Goal: Task Accomplishment & Management: Complete application form

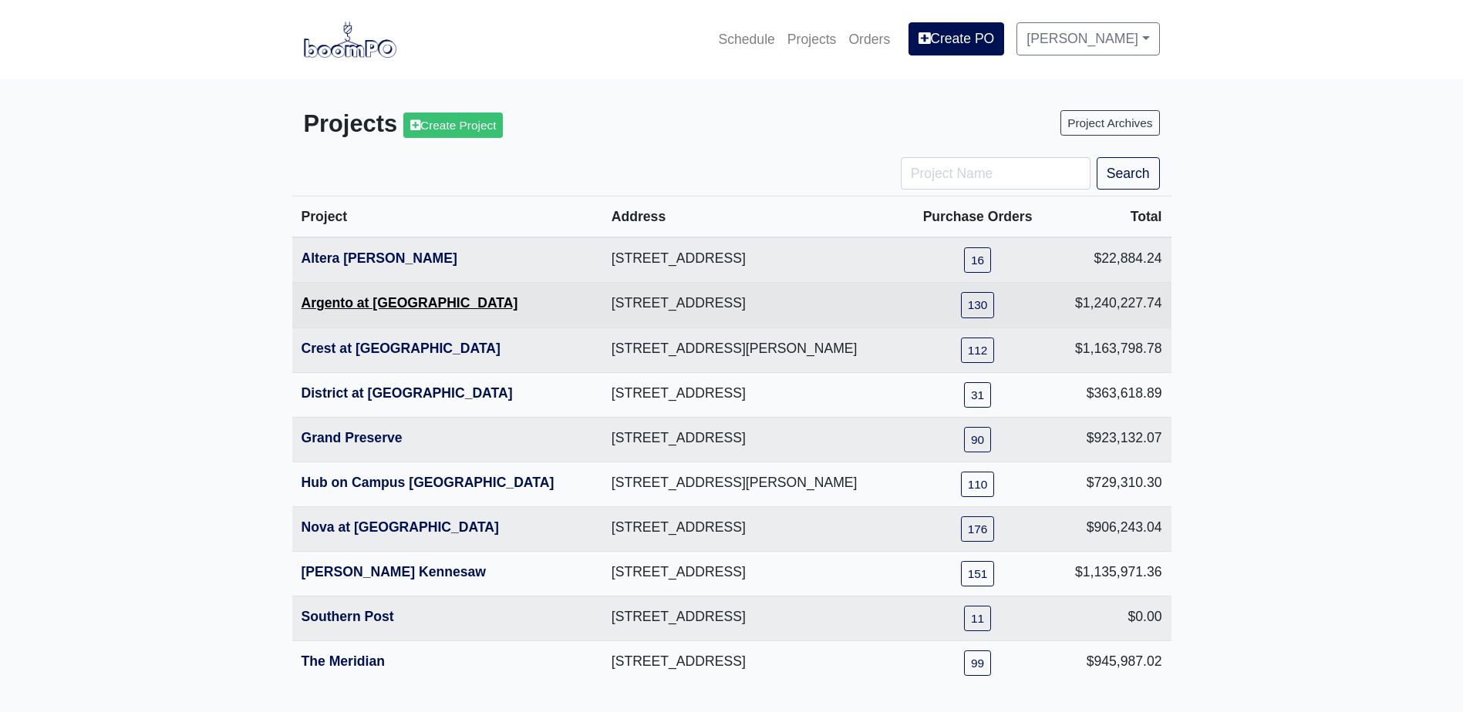
click at [372, 304] on link "Argento at [GEOGRAPHIC_DATA]" at bounding box center [409, 302] width 217 height 15
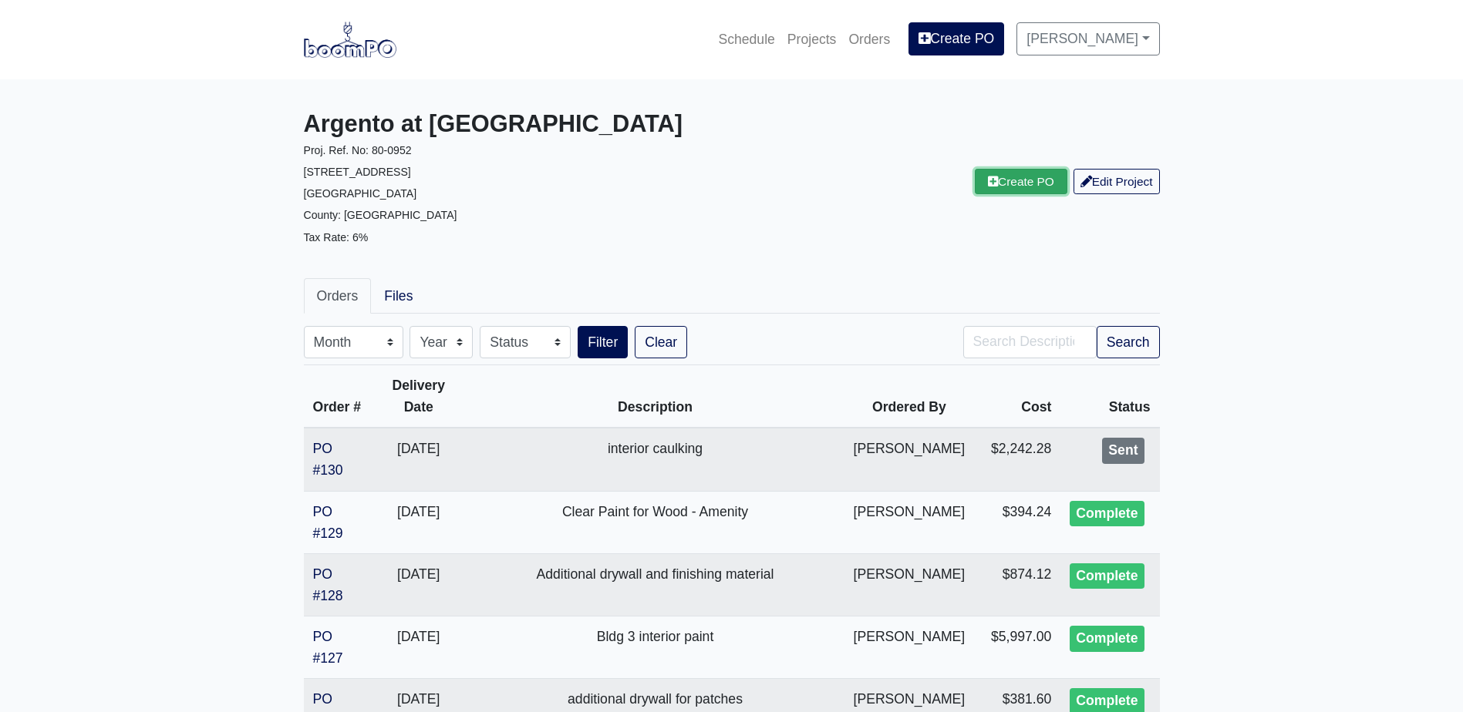
click at [975, 189] on link "Create PO" at bounding box center [1021, 181] width 93 height 25
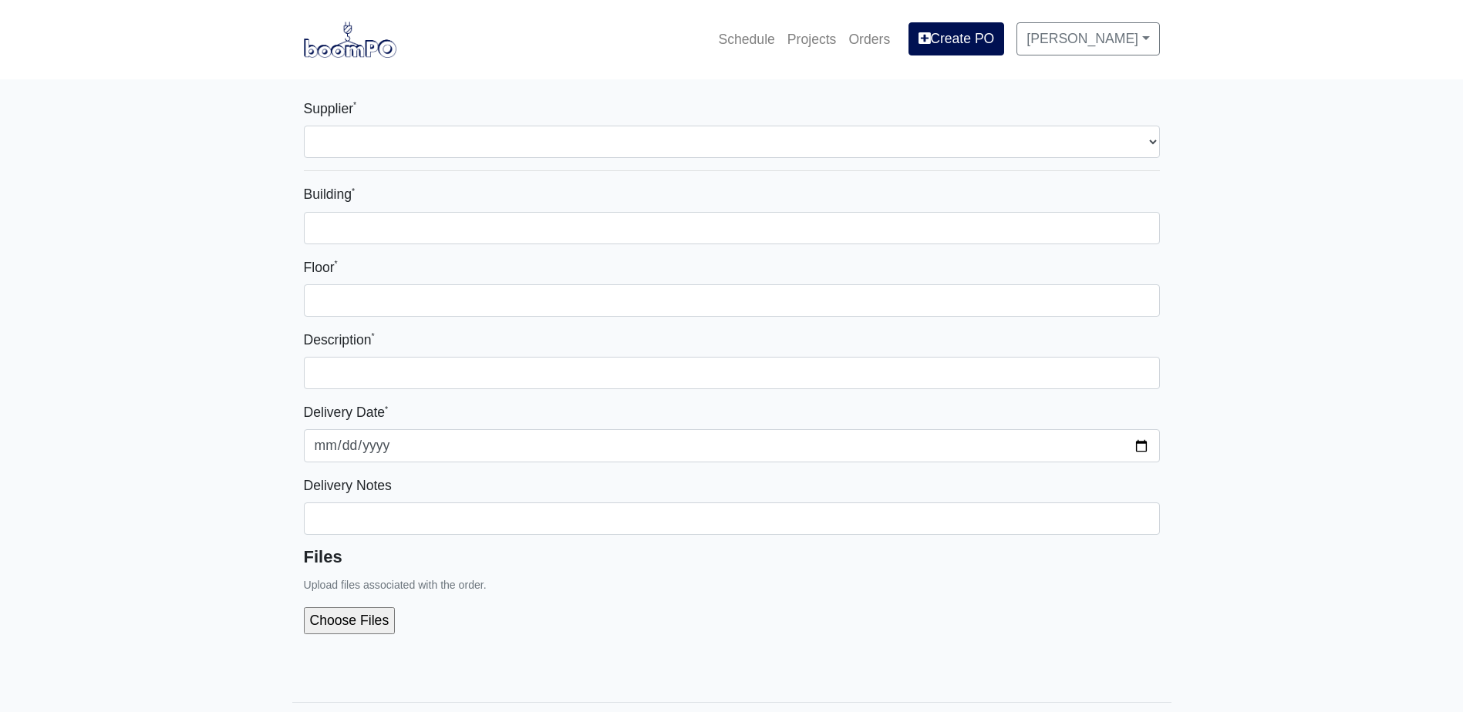
select select
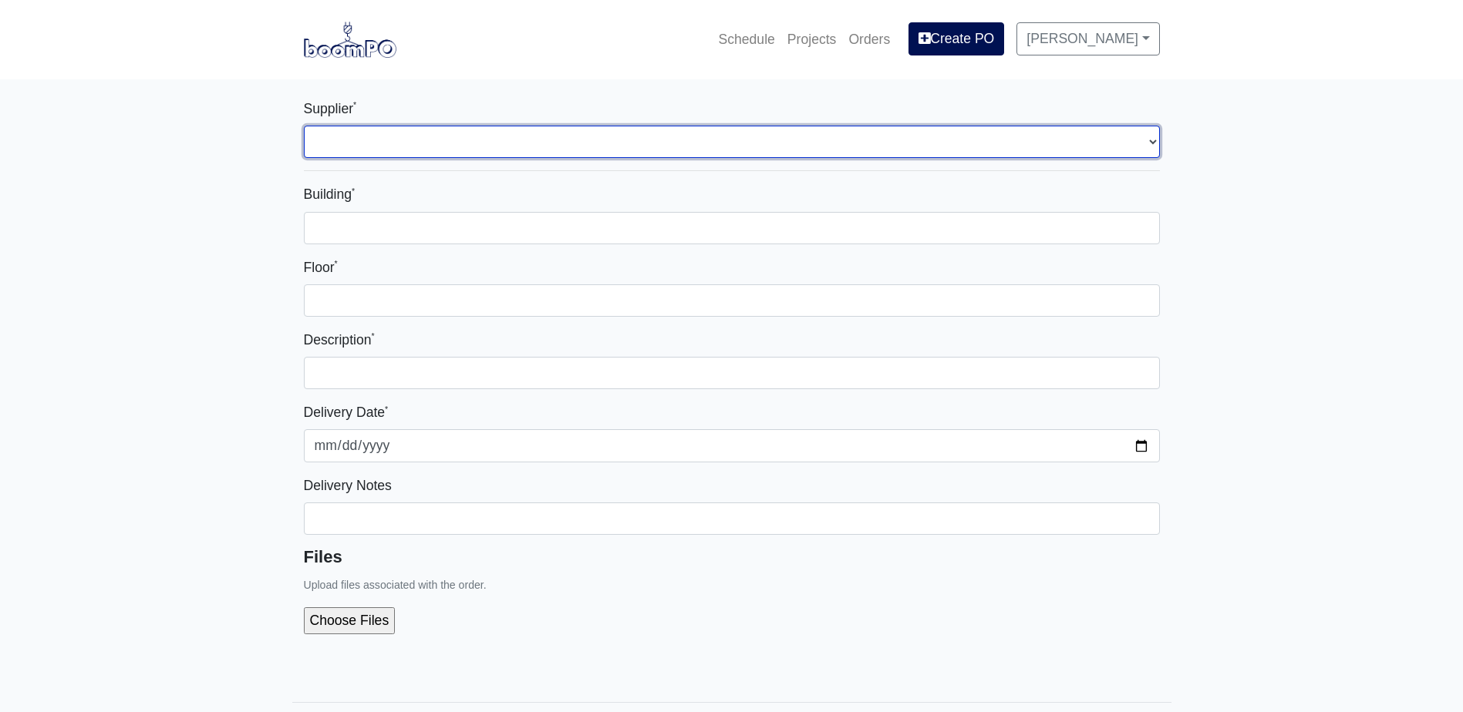
click at [520, 129] on select "Select one... L&W Supply - Mableton, GA Grabber Construction Products - Atlanta…" at bounding box center [732, 142] width 856 height 32
select select "848"
click at [304, 126] on select "Select one... L&W Supply - Mableton, GA Grabber Construction Products - Atlanta…" at bounding box center [732, 142] width 856 height 32
select select
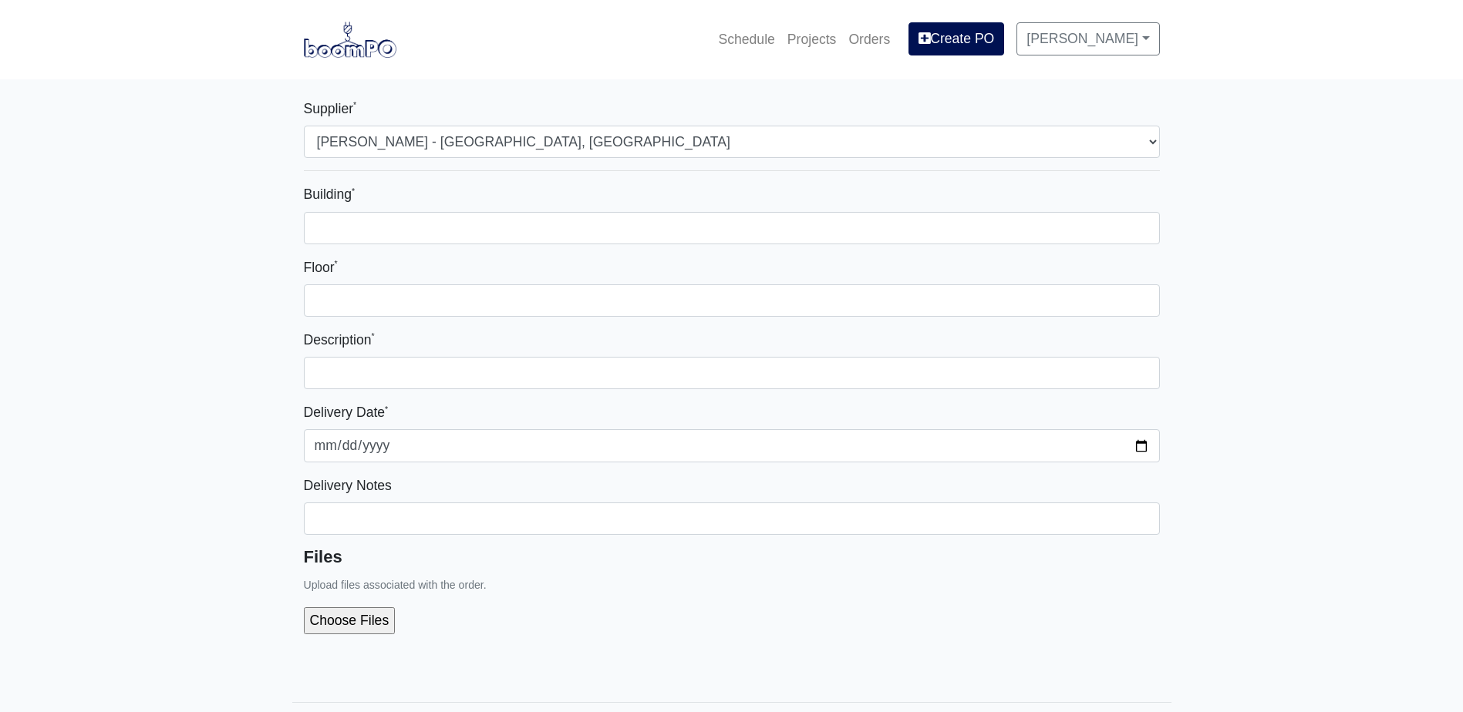
click at [359, 247] on div "Building * Floor * Description * Delivery Date * 2025-08-12 Delivery Notes File…" at bounding box center [732, 414] width 856 height 463
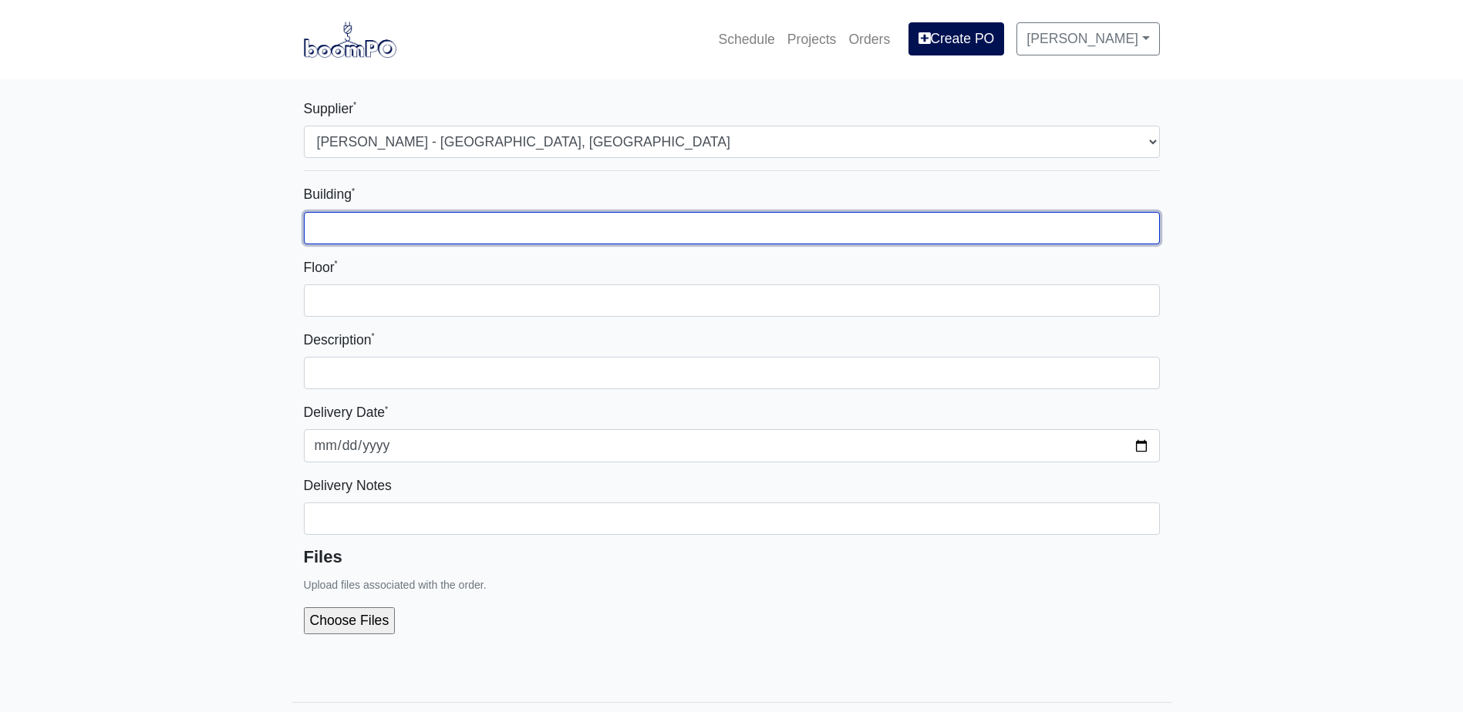
click at [378, 237] on input "Building *" at bounding box center [732, 228] width 856 height 32
type input "1000"
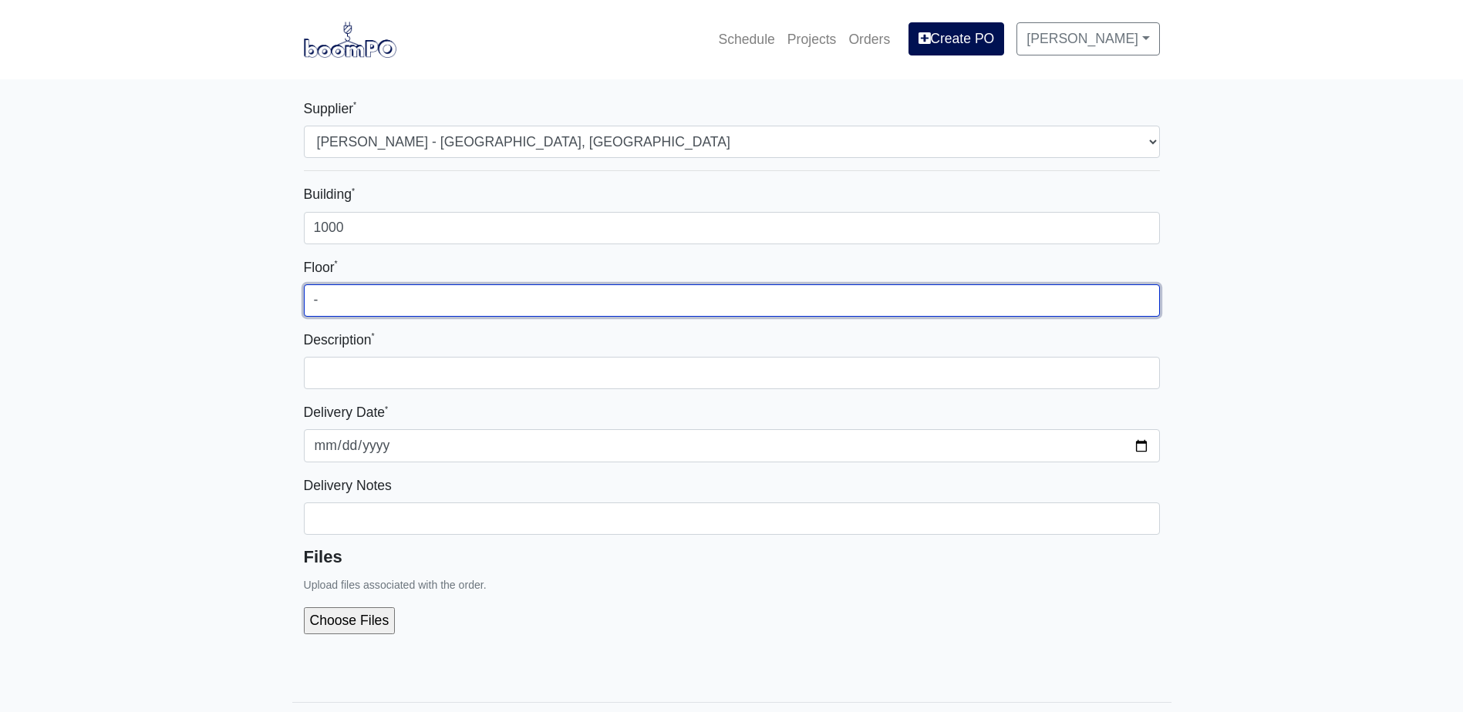
type input "-"
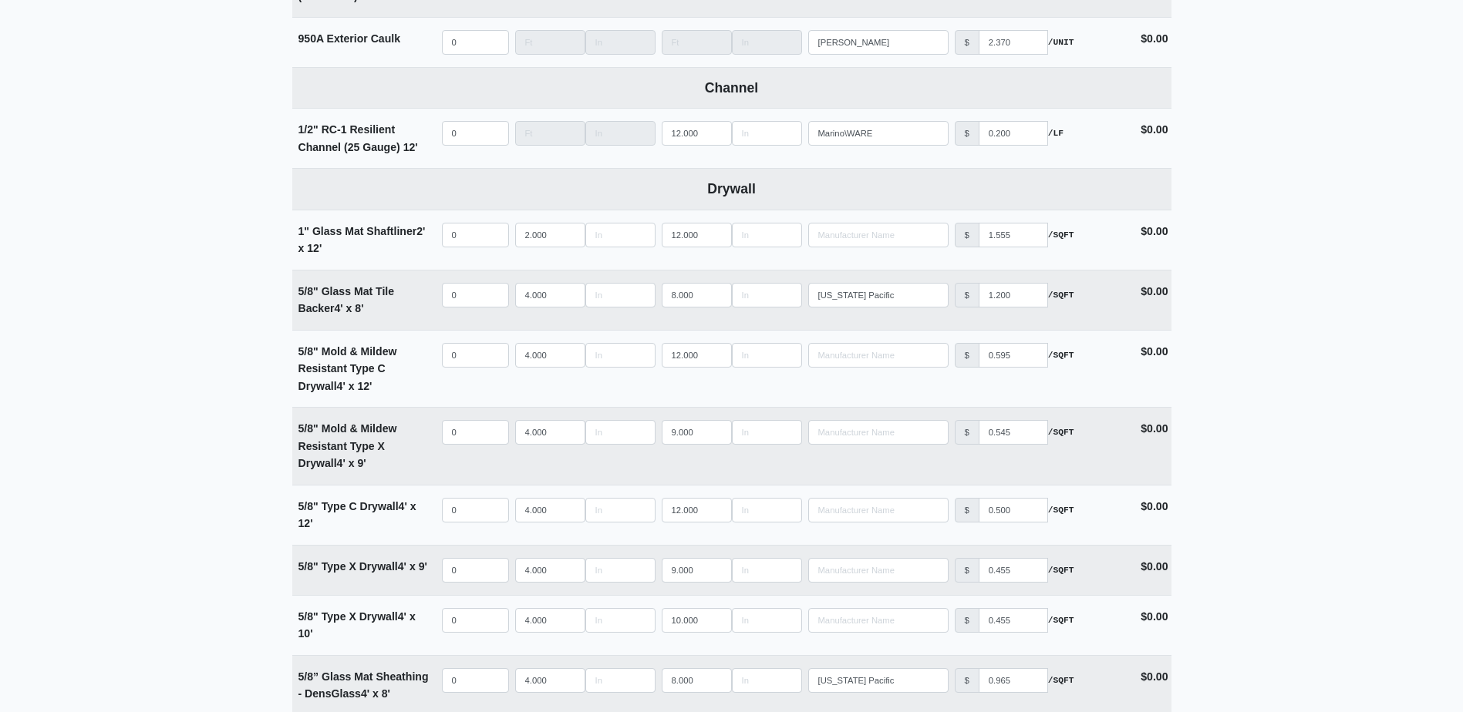
scroll to position [925, 0]
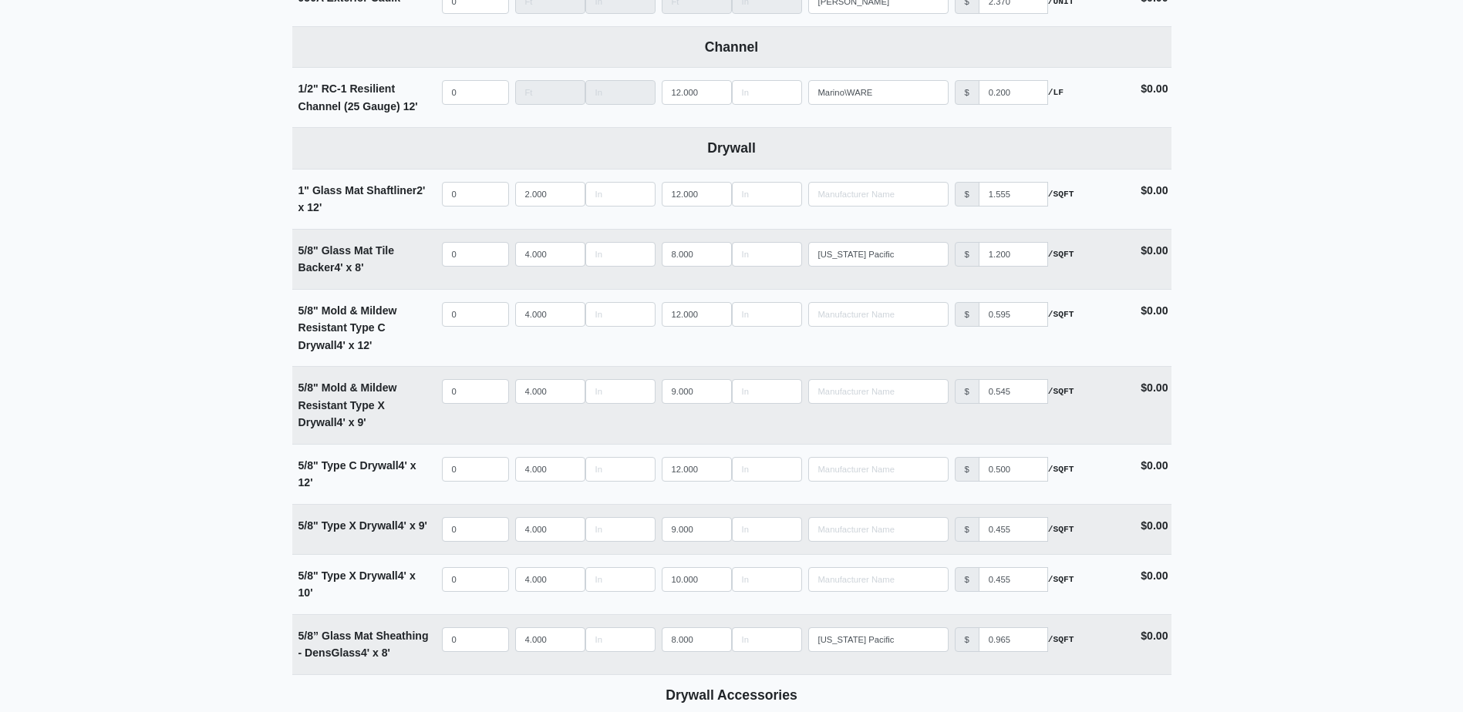
type input "Interior Touch up - Building 1000"
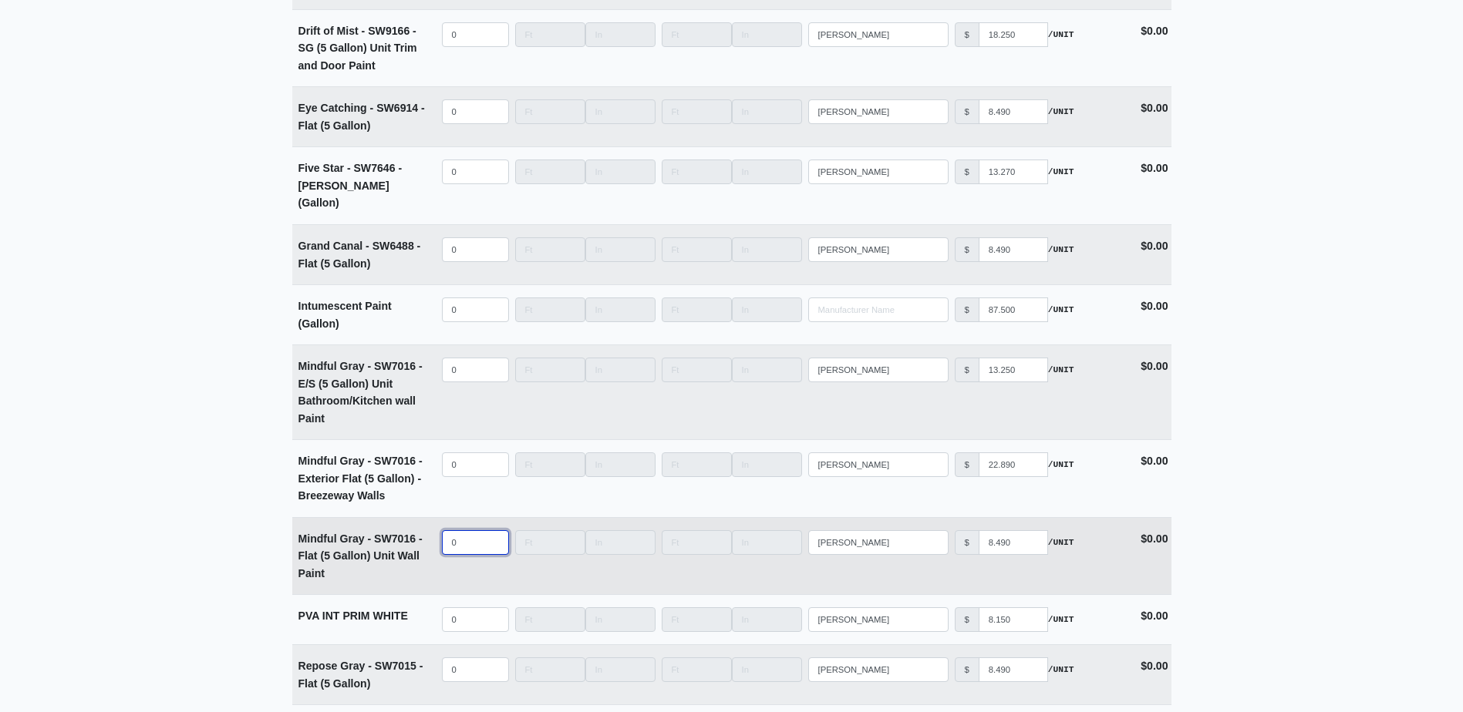
select select
click at [456, 530] on input "quantity" at bounding box center [475, 542] width 67 height 25
type input "6"
select select
type input "60"
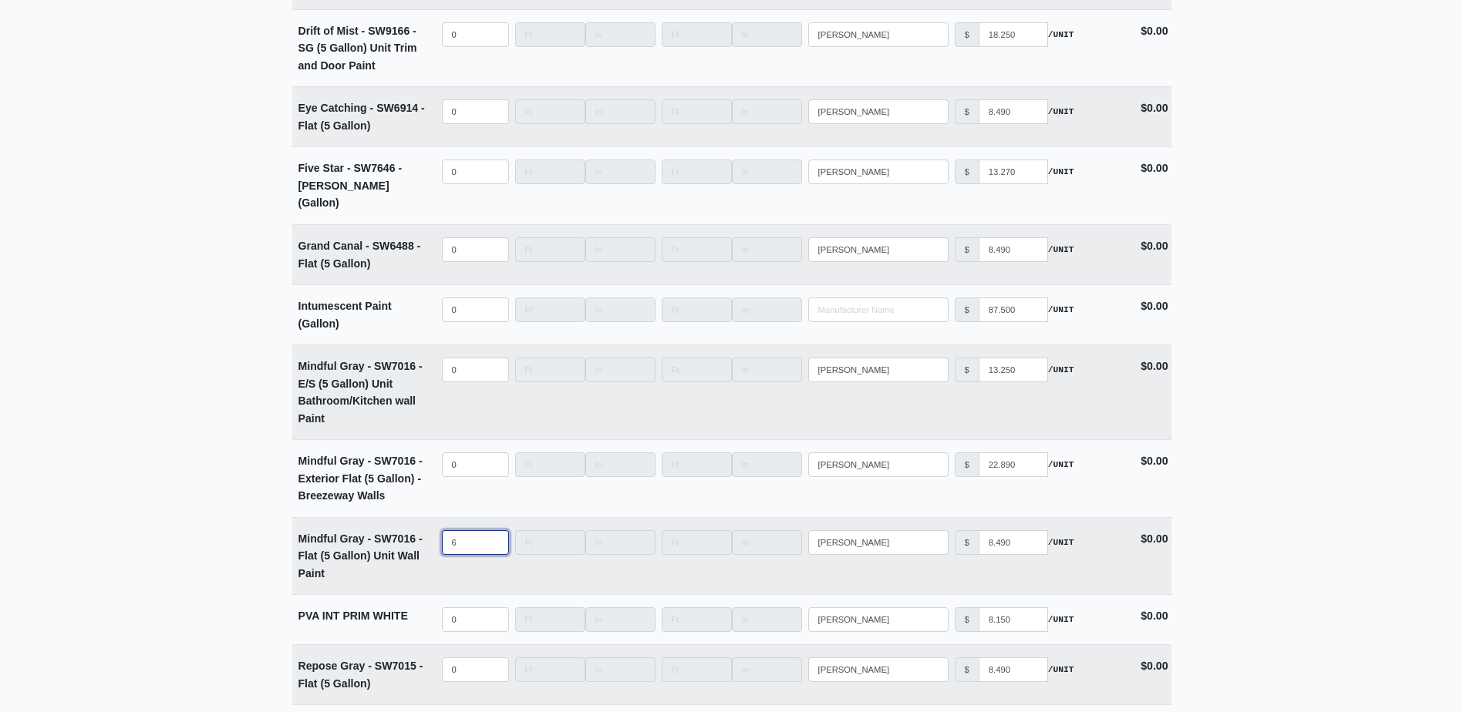
select select
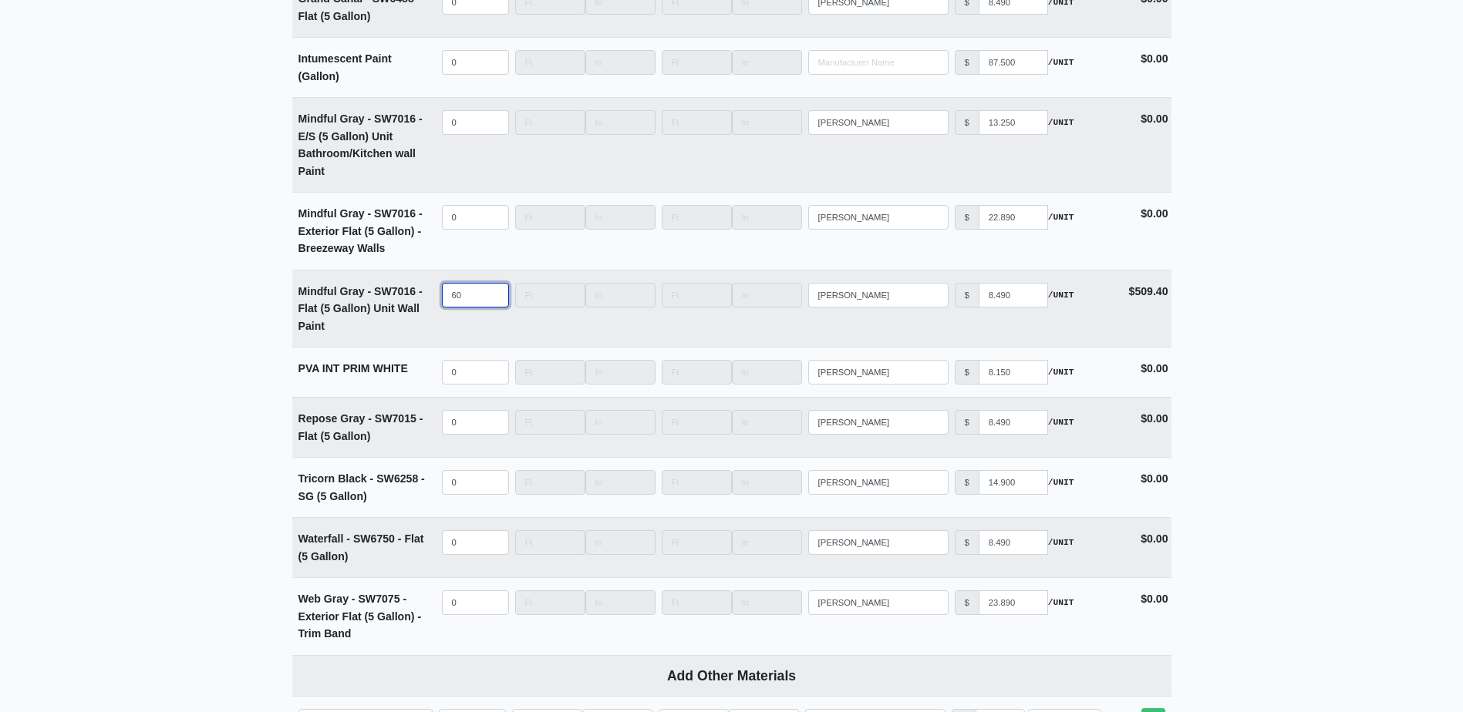
scroll to position [3661, 0]
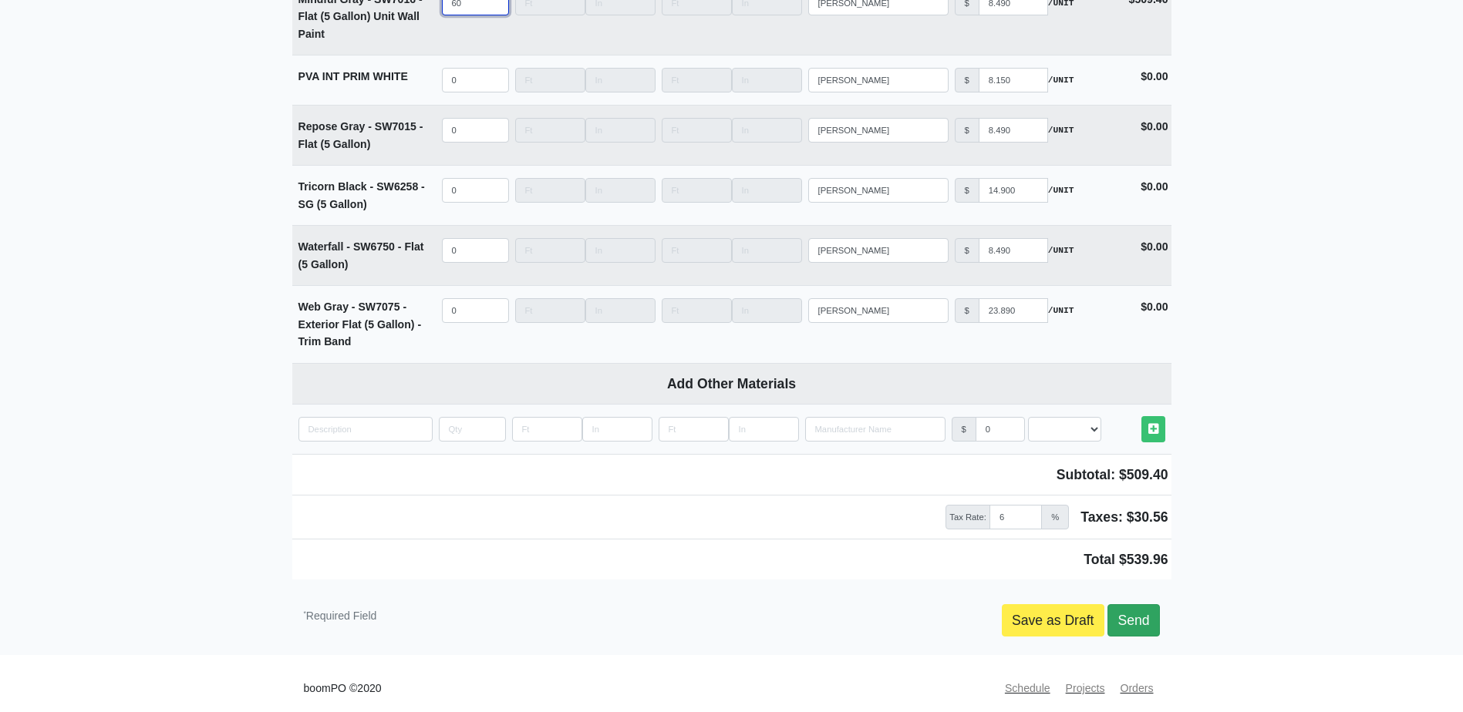
type input "60"
click at [1147, 604] on link "Send" at bounding box center [1133, 620] width 52 height 32
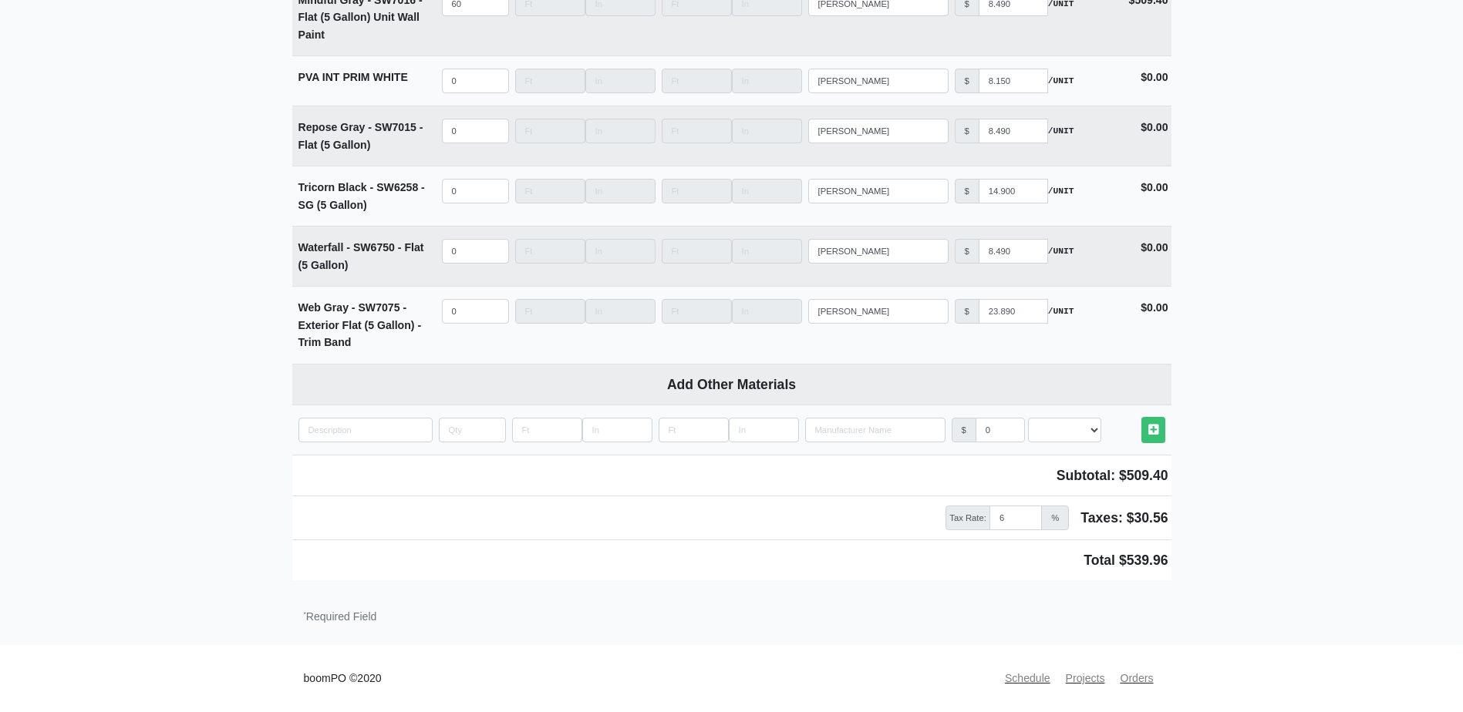
scroll to position [3650, 0]
